Goal: Task Accomplishment & Management: Complete application form

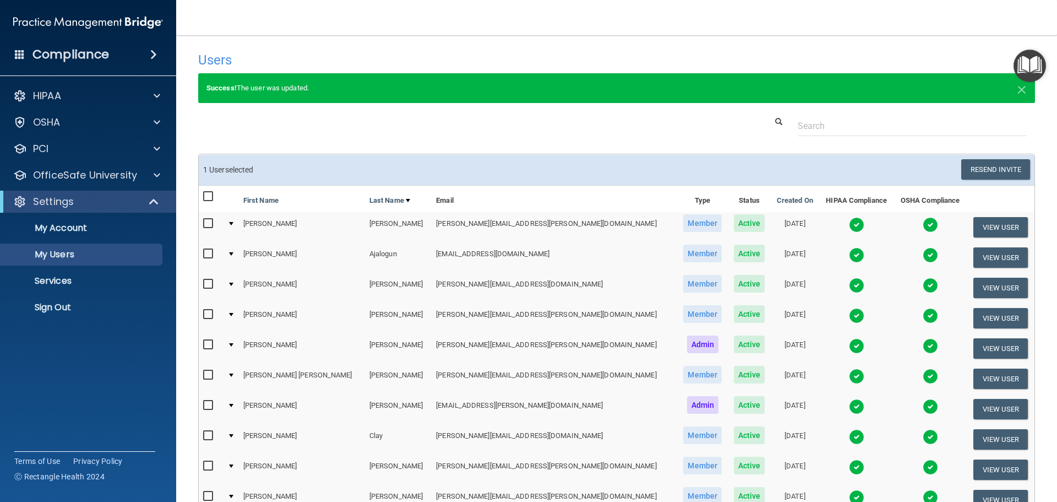
select select "20"
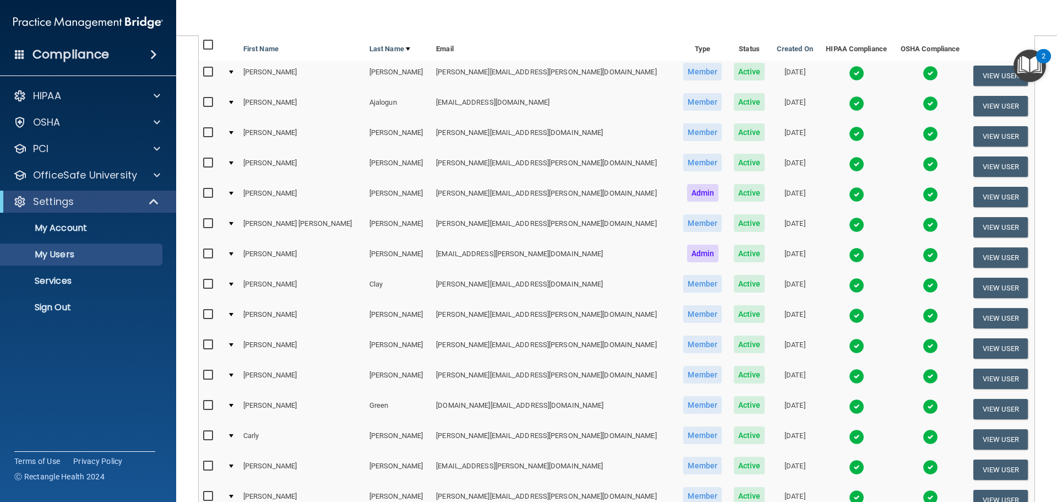
scroll to position [385, 0]
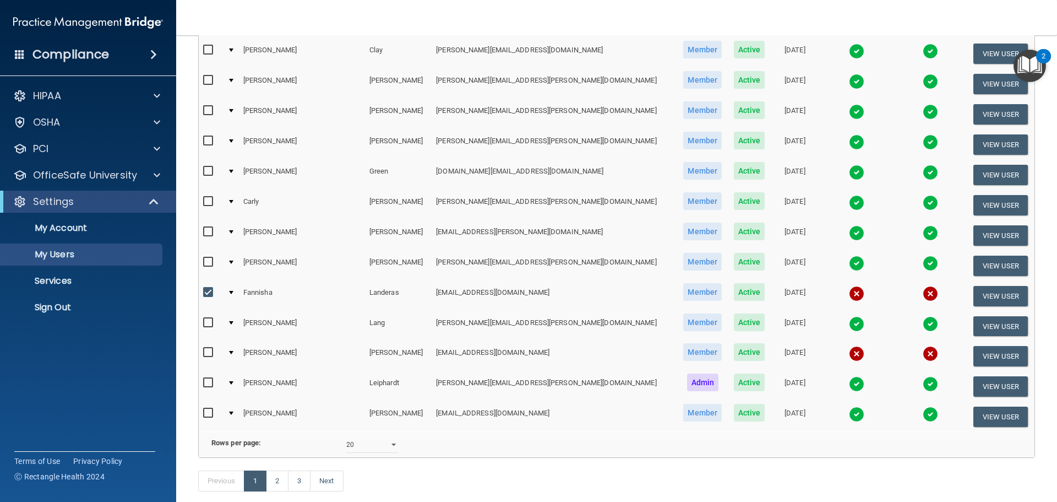
click at [208, 294] on input "checkbox" at bounding box center [209, 292] width 13 height 9
checkbox input "false"
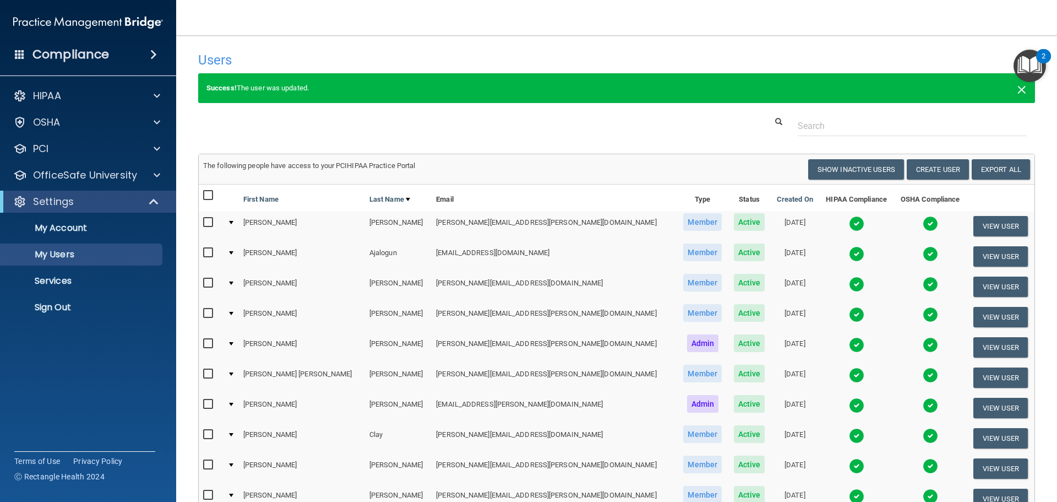
click at [1017, 87] on span "×" at bounding box center [1022, 88] width 10 height 22
click at [934, 169] on button "Create User" at bounding box center [938, 169] width 62 height 20
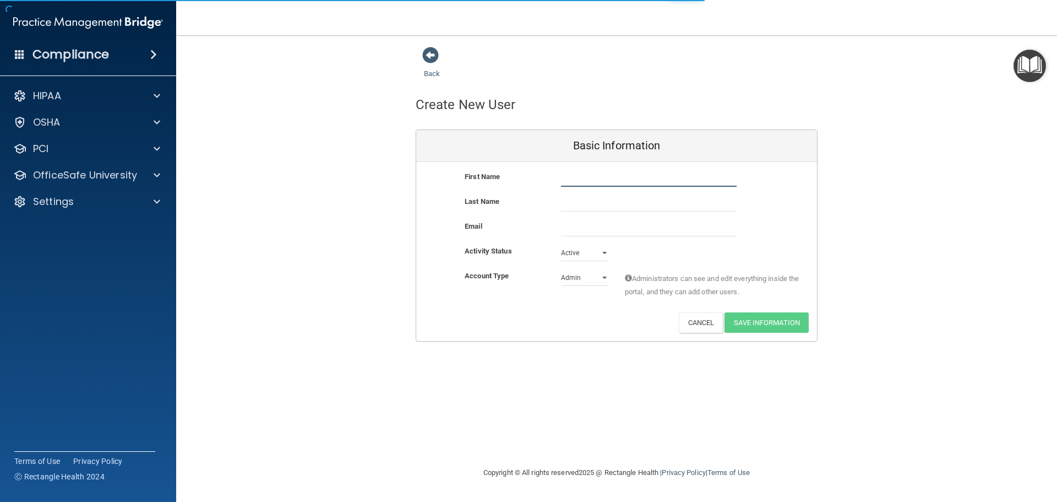
click at [593, 180] on input "text" at bounding box center [649, 178] width 176 height 17
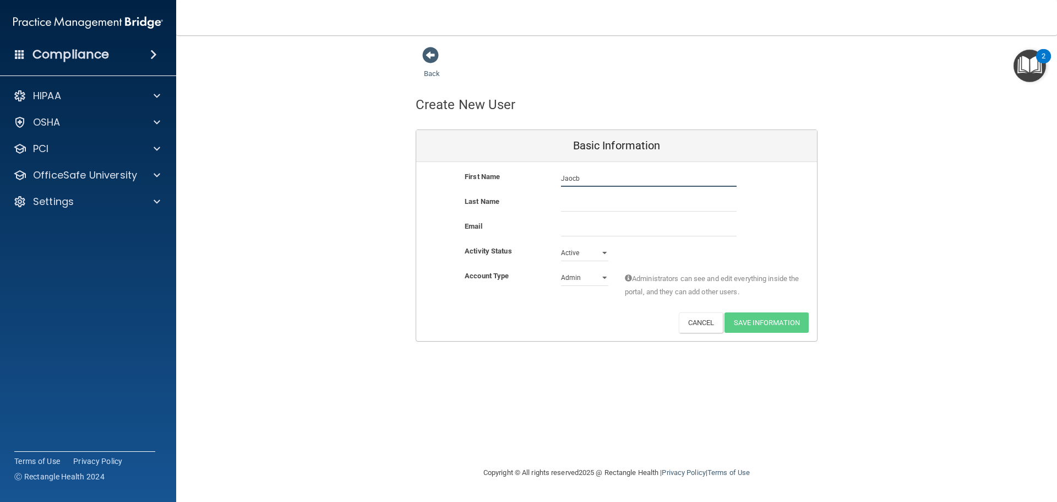
type input "Jaocb"
type input "B"
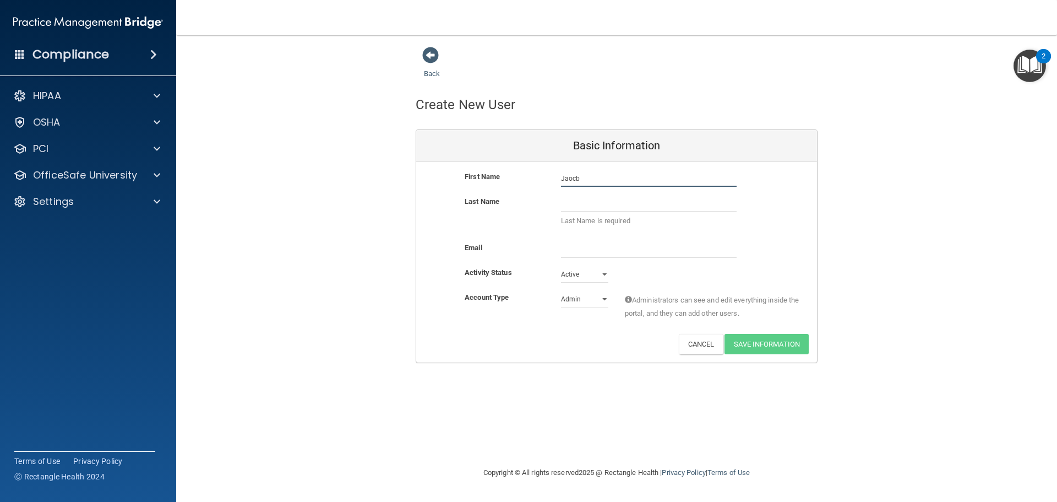
click at [593, 180] on input "Jaocb" at bounding box center [649, 178] width 176 height 17
type input "[PERSON_NAME]"
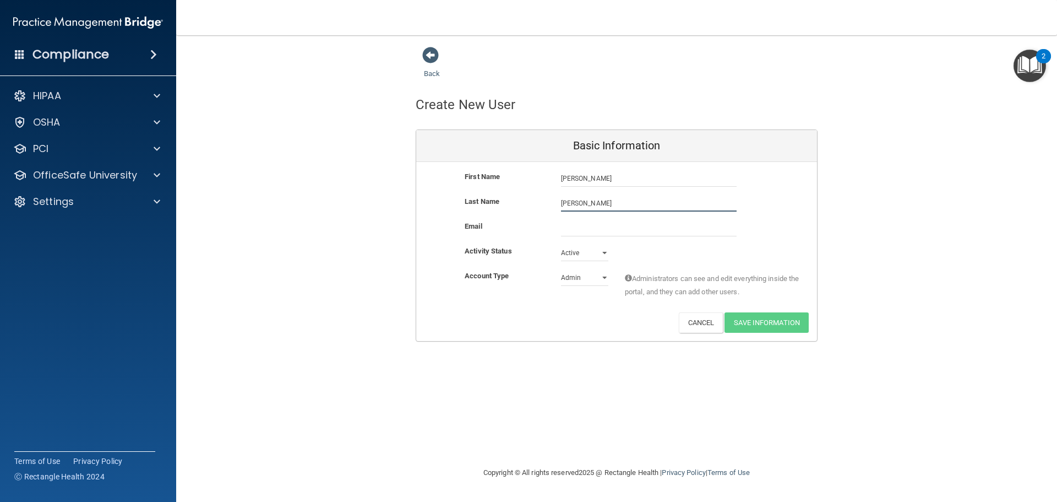
type input "[PERSON_NAME]"
click at [572, 222] on input "email" at bounding box center [649, 228] width 176 height 17
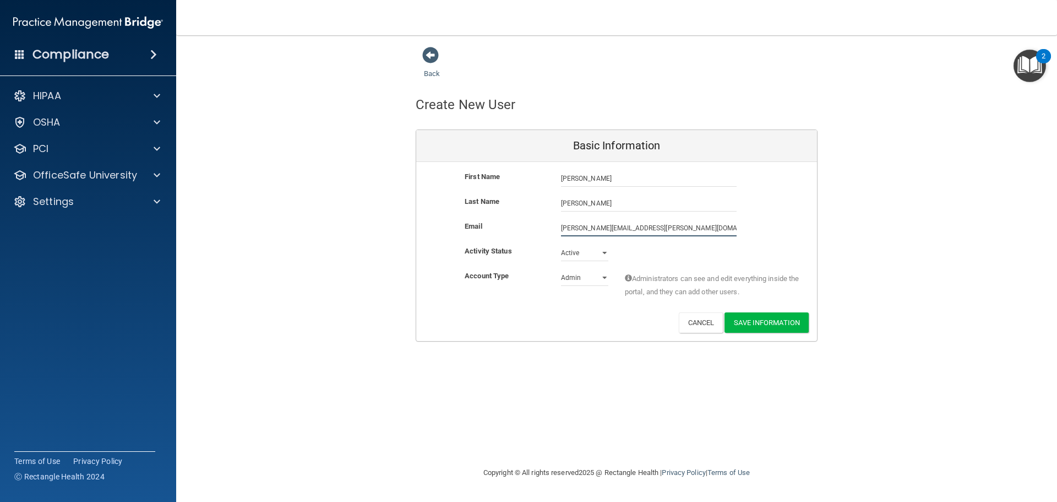
type input "[PERSON_NAME][EMAIL_ADDRESS][PERSON_NAME][DOMAIN_NAME]"
click at [581, 268] on div "Activity Status Active Active Inactive" at bounding box center [616, 256] width 401 height 25
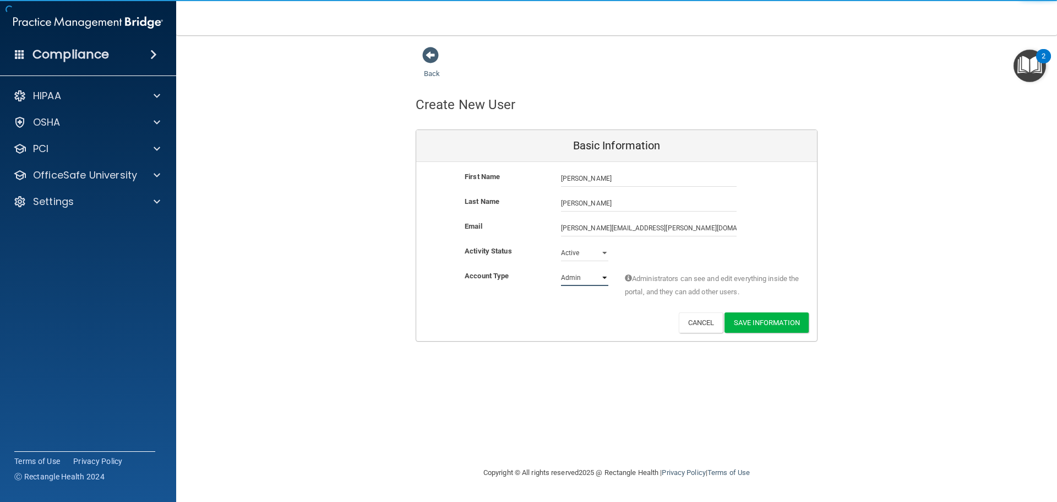
click at [583, 275] on select "Admin Member" at bounding box center [584, 277] width 47 height 17
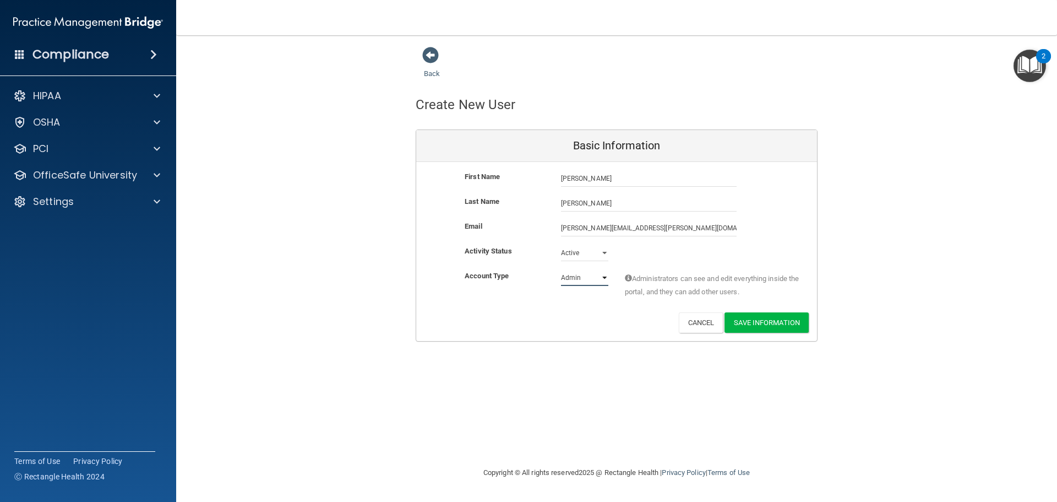
select select "practice_member"
click at [561, 269] on select "Admin Member" at bounding box center [584, 277] width 47 height 17
click at [747, 324] on button "Save Information" at bounding box center [767, 322] width 84 height 20
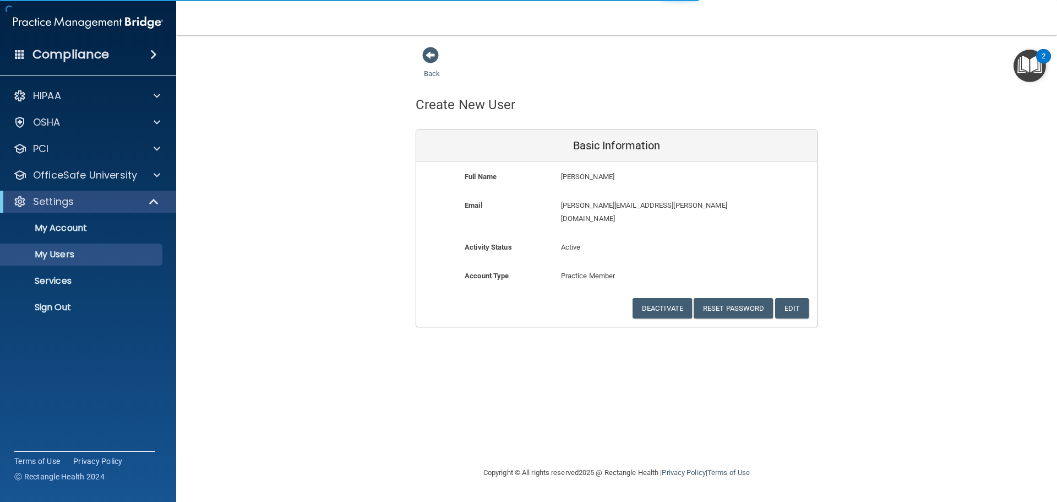
select select "20"
